Goal: Navigation & Orientation: Find specific page/section

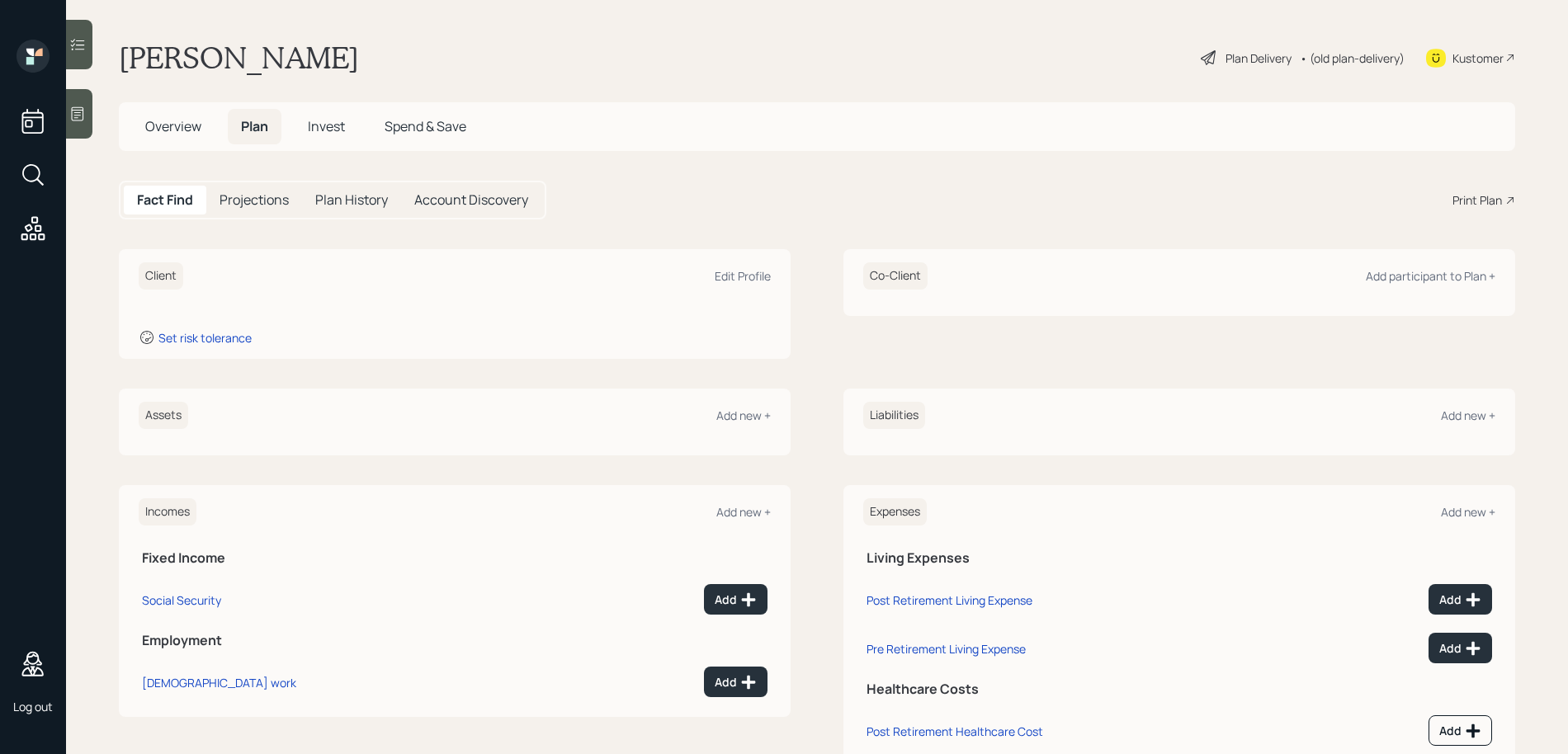
click at [327, 134] on span "Invest" at bounding box center [326, 126] width 37 height 18
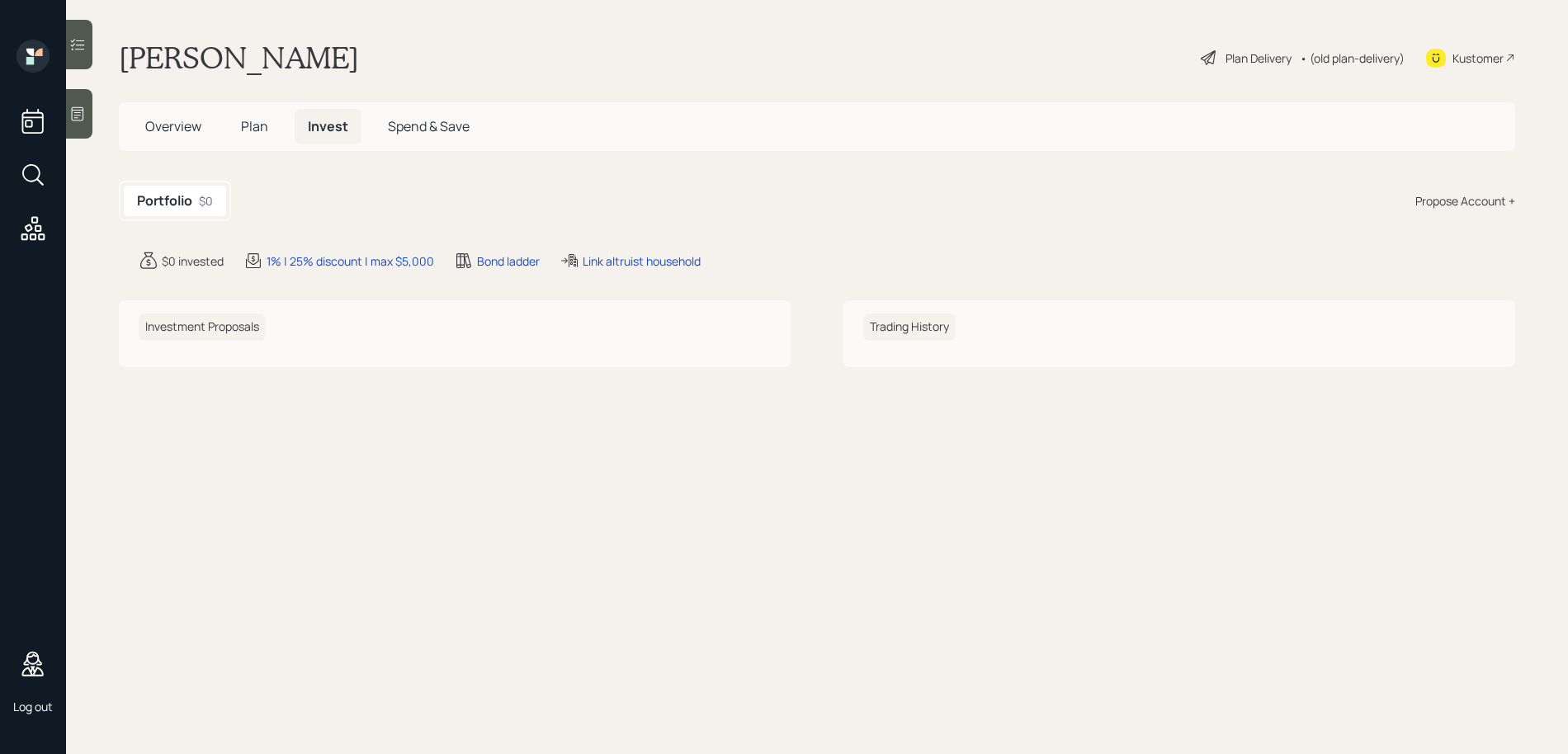
click at [405, 123] on span "Spend & Save" at bounding box center [429, 126] width 82 height 18
